Goal: Information Seeking & Learning: Find specific fact

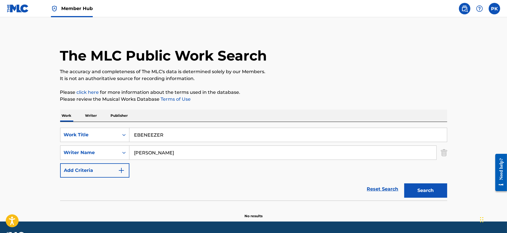
click at [170, 131] on input "EBENEEZER" at bounding box center [288, 135] width 318 height 14
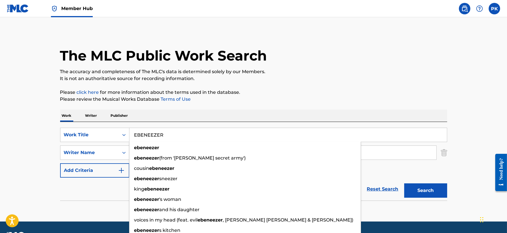
paste input "SPECTRUM"
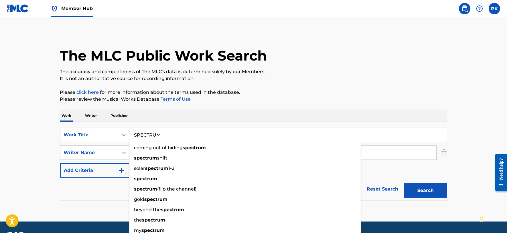
type input "SPECTRUM"
click at [404, 183] on button "Search" at bounding box center [425, 190] width 43 height 14
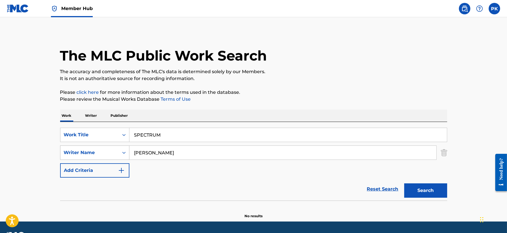
drag, startPoint x: 159, startPoint y: 153, endPoint x: 90, endPoint y: 149, distance: 68.6
click at [90, 149] on div "SearchWithCriteriac1a13396-5883-4e40-a8ba-f8680883e334 Writer Name [PERSON_NAME]" at bounding box center [253, 152] width 387 height 14
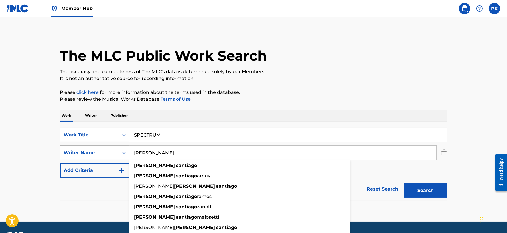
click at [404, 183] on button "Search" at bounding box center [425, 190] width 43 height 14
drag, startPoint x: 181, startPoint y: 150, endPoint x: 108, endPoint y: 149, distance: 73.0
click at [108, 149] on div "SearchWithCriteriac1a13396-5883-4e40-a8ba-f8680883e334 Writer Name [PERSON_NAME…" at bounding box center [253, 152] width 387 height 14
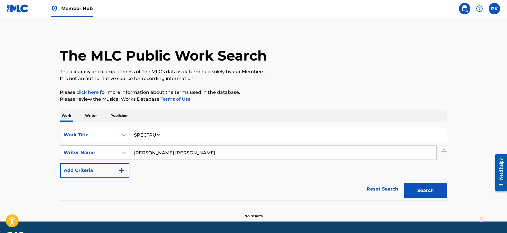
type input "[PERSON_NAME] [PERSON_NAME]"
click at [404, 183] on button "Search" at bounding box center [425, 190] width 43 height 14
